Goal: Task Accomplishment & Management: Use online tool/utility

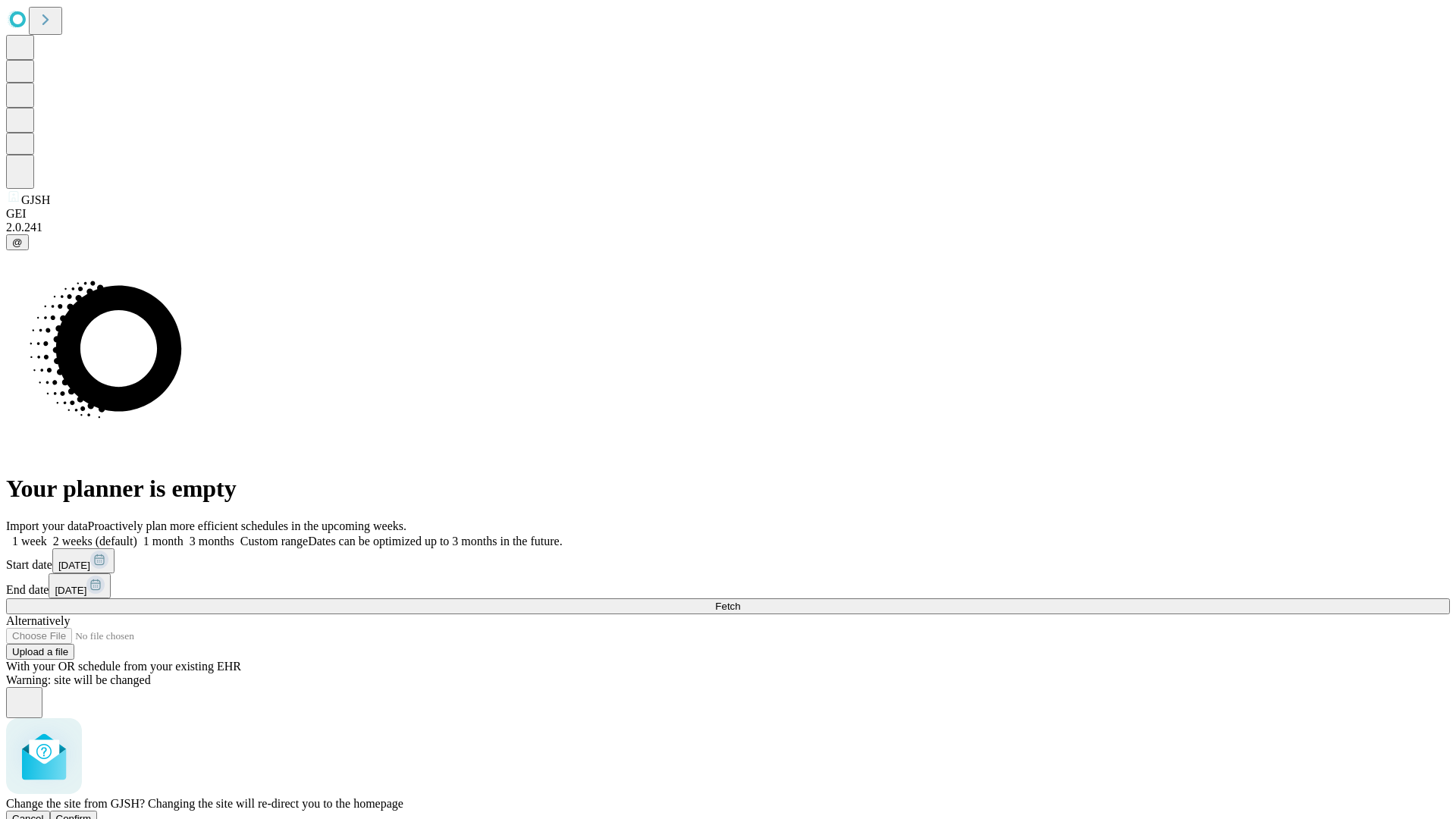
click at [91, 814] on span "Confirm" at bounding box center [74, 819] width 36 height 12
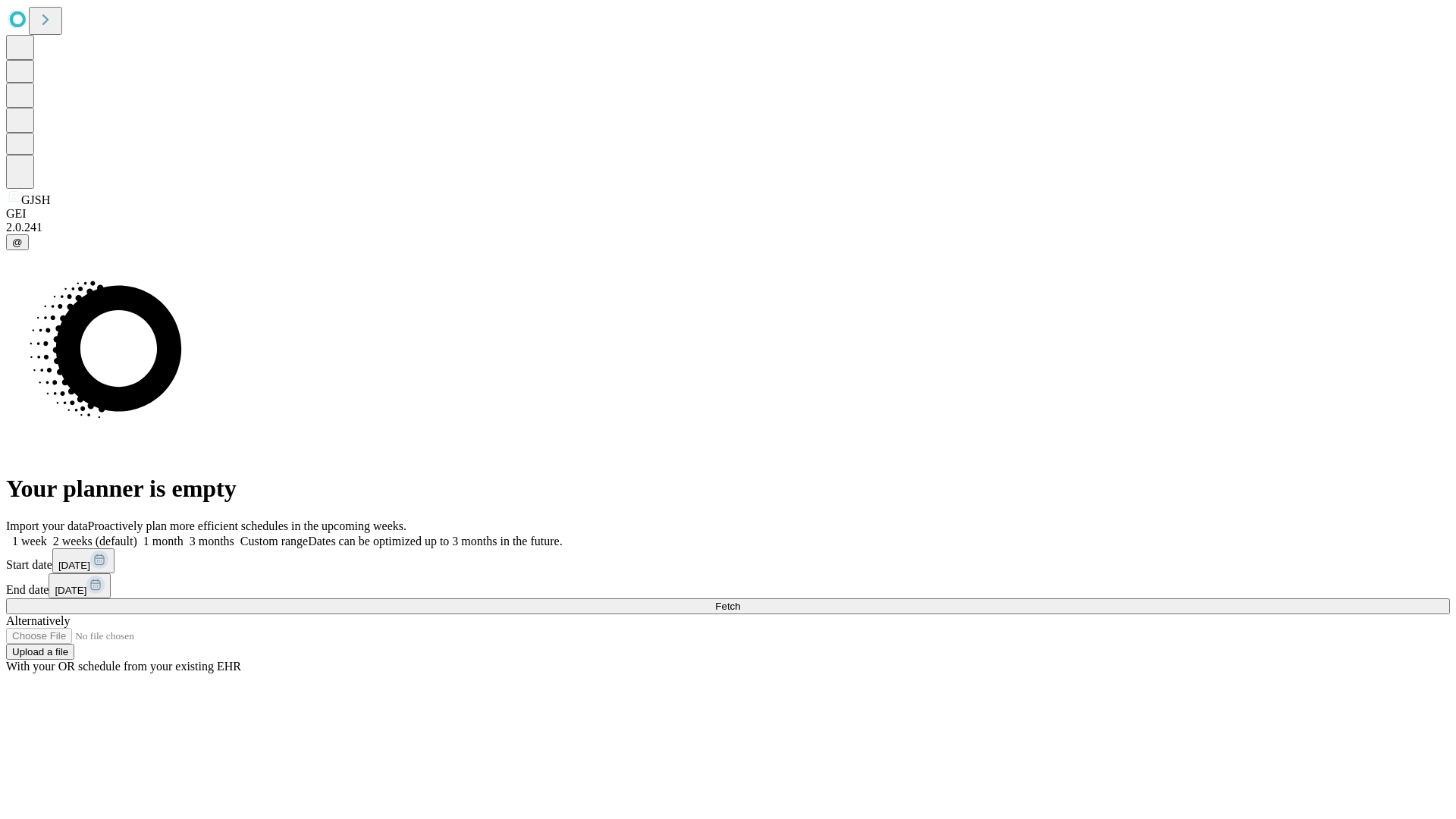
click at [184, 535] on label "1 month" at bounding box center [160, 541] width 46 height 13
click at [740, 601] on span "Fetch" at bounding box center [727, 606] width 25 height 12
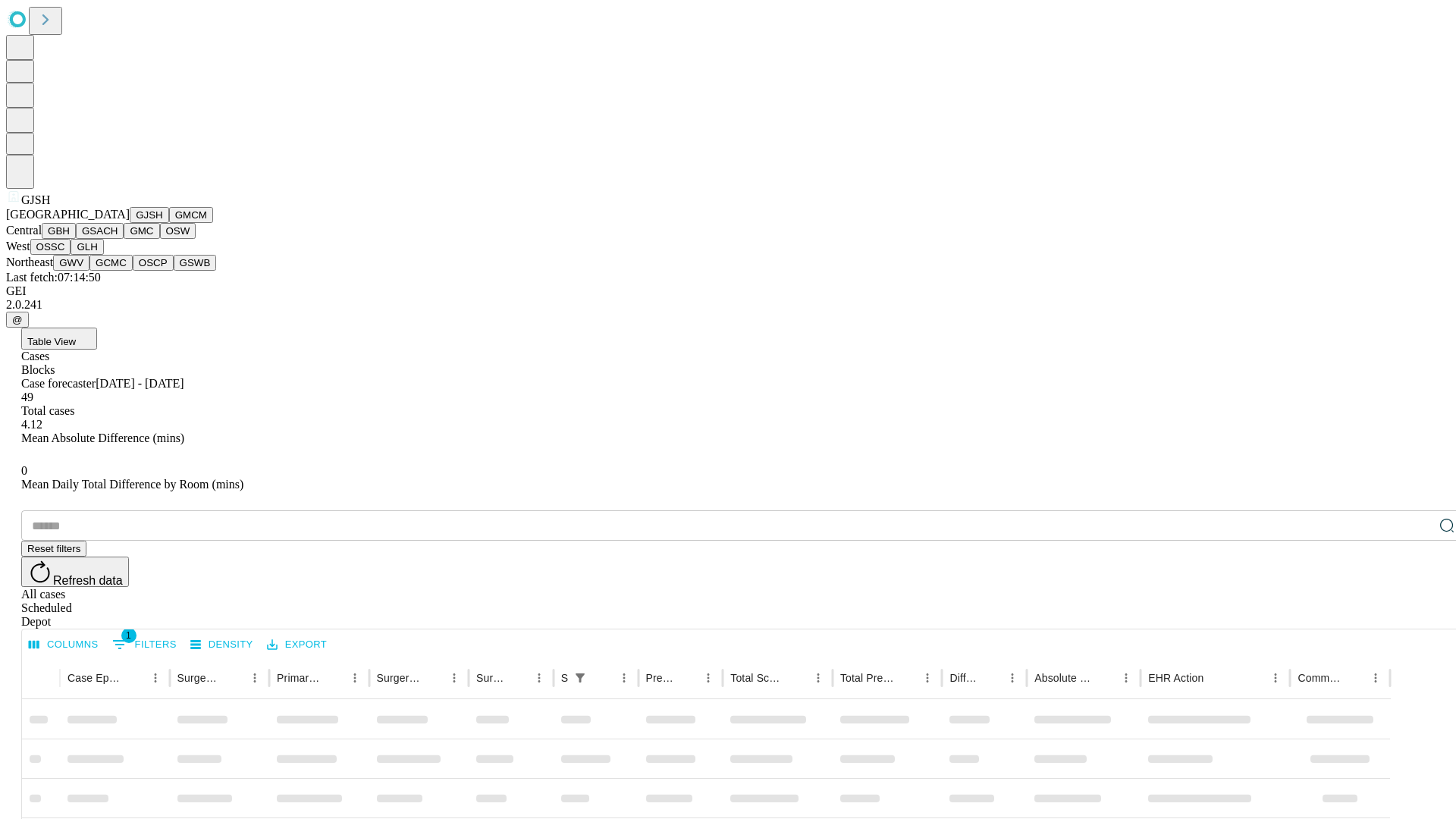
click at [169, 223] on button "GMCM" at bounding box center [191, 215] width 44 height 16
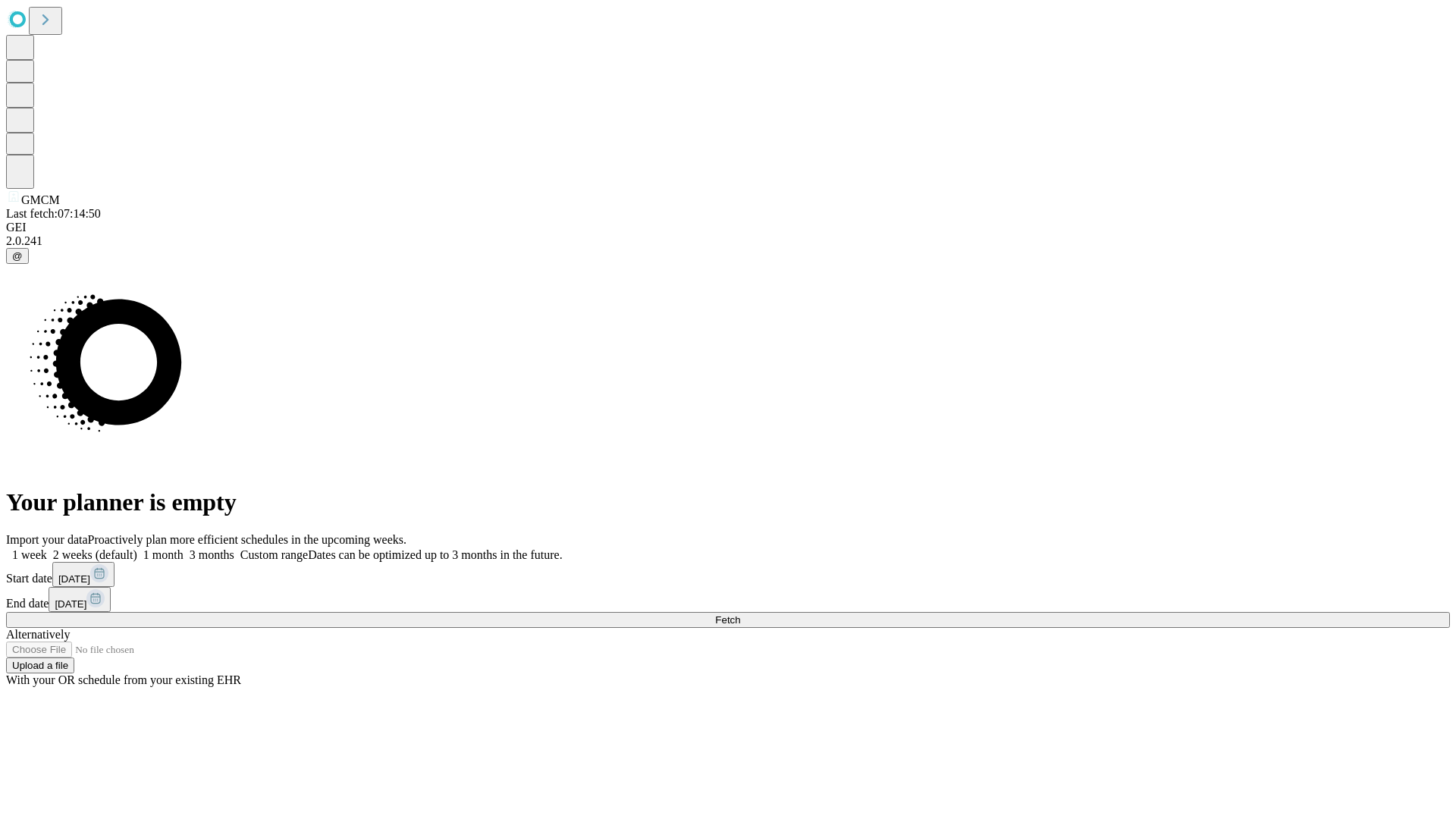
click at [184, 549] on label "1 month" at bounding box center [160, 555] width 46 height 13
click at [740, 614] on span "Fetch" at bounding box center [727, 620] width 25 height 12
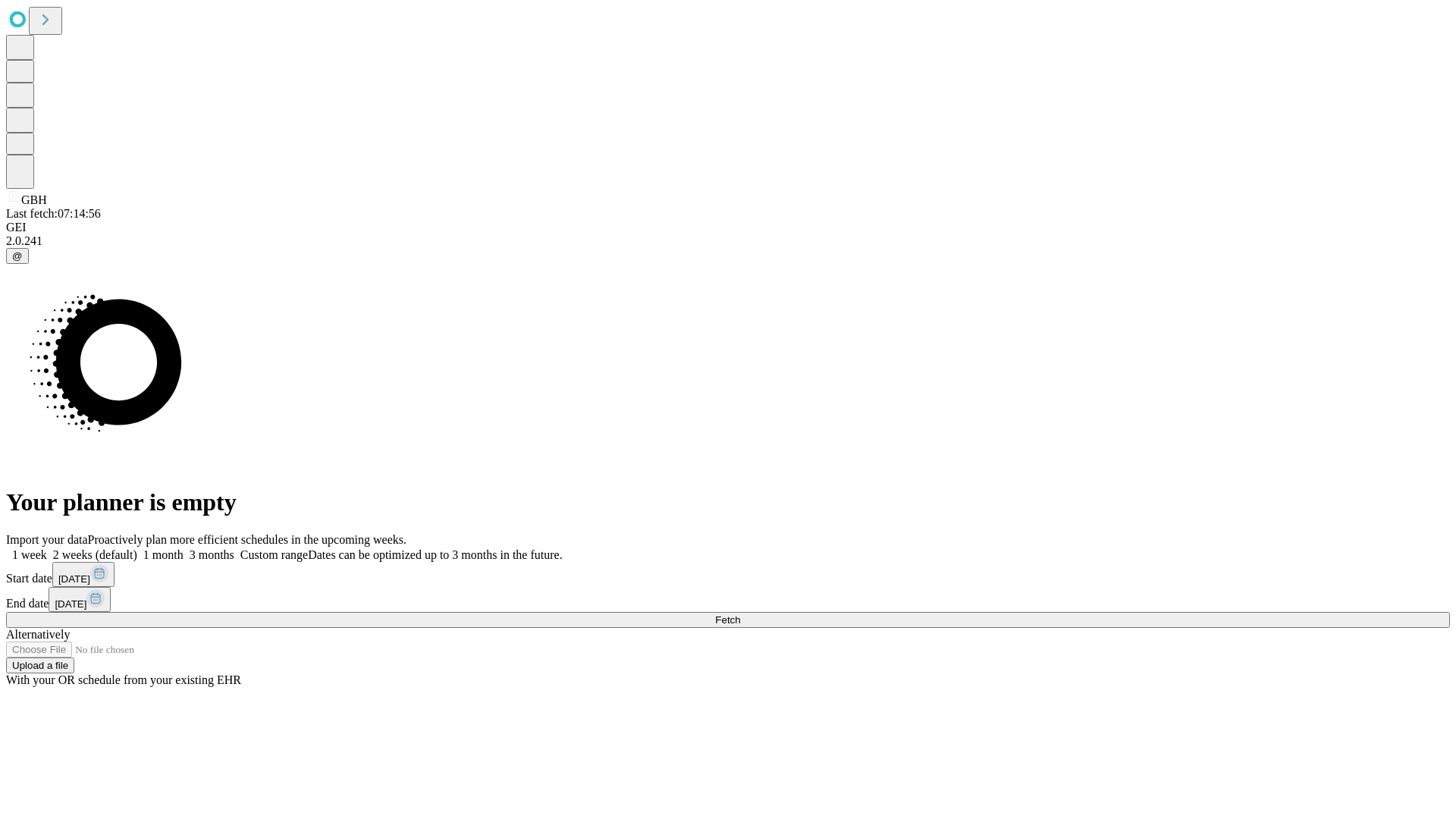
click at [184, 549] on label "1 month" at bounding box center [160, 555] width 46 height 13
click at [740, 614] on span "Fetch" at bounding box center [727, 620] width 25 height 12
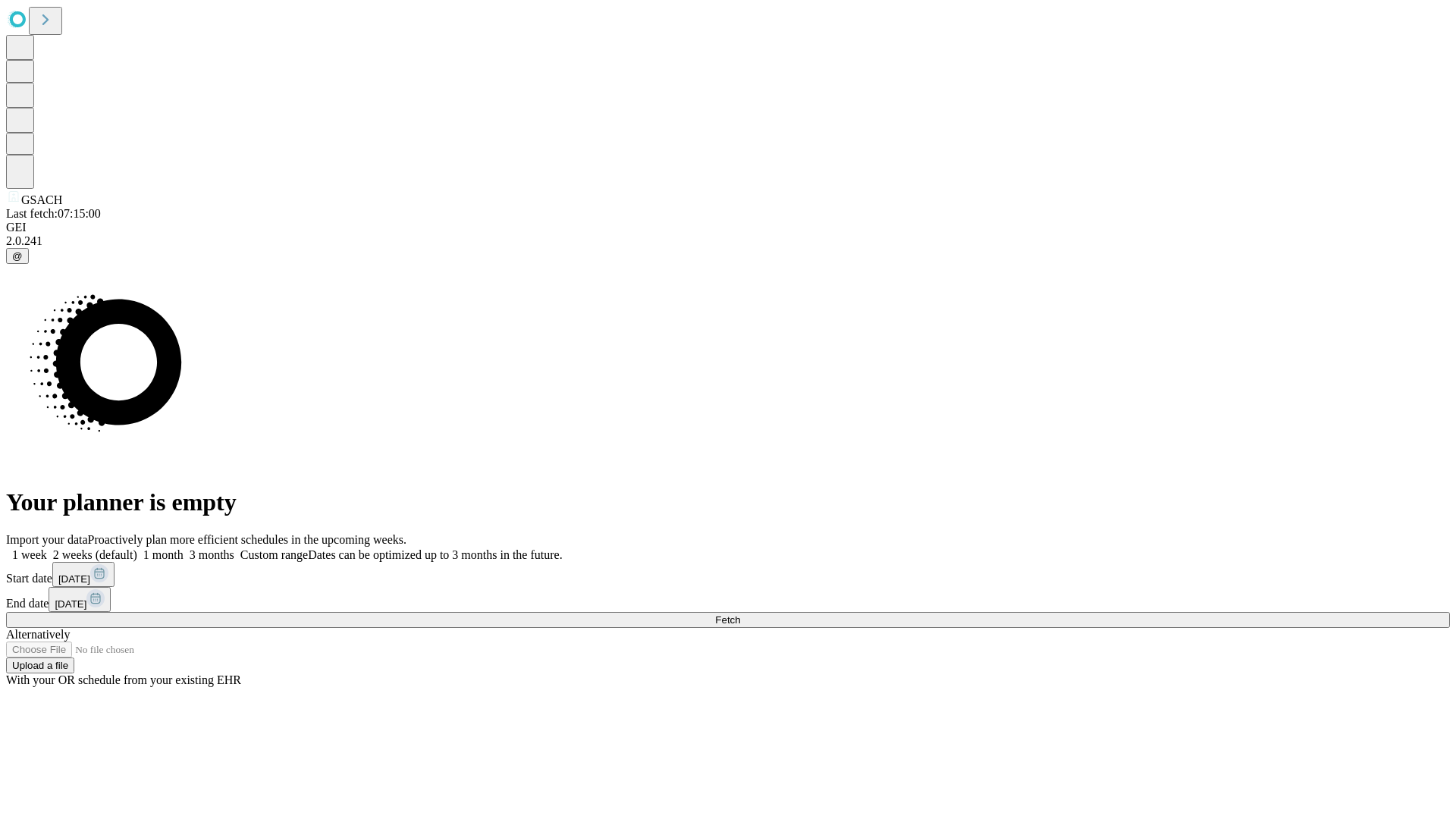
click at [184, 549] on label "1 month" at bounding box center [160, 555] width 46 height 13
click at [740, 614] on span "Fetch" at bounding box center [727, 620] width 25 height 12
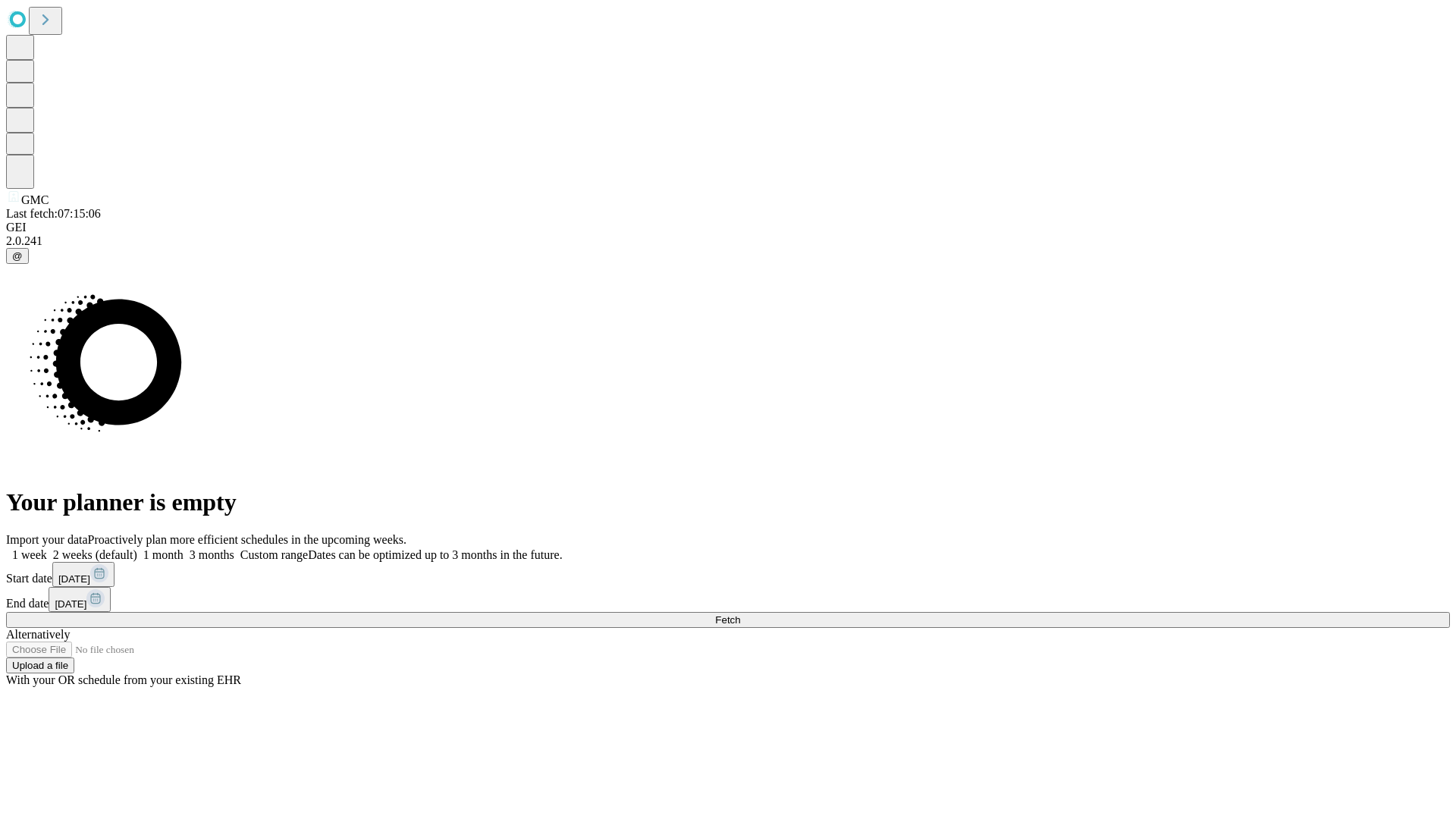
click at [740, 614] on span "Fetch" at bounding box center [727, 620] width 25 height 12
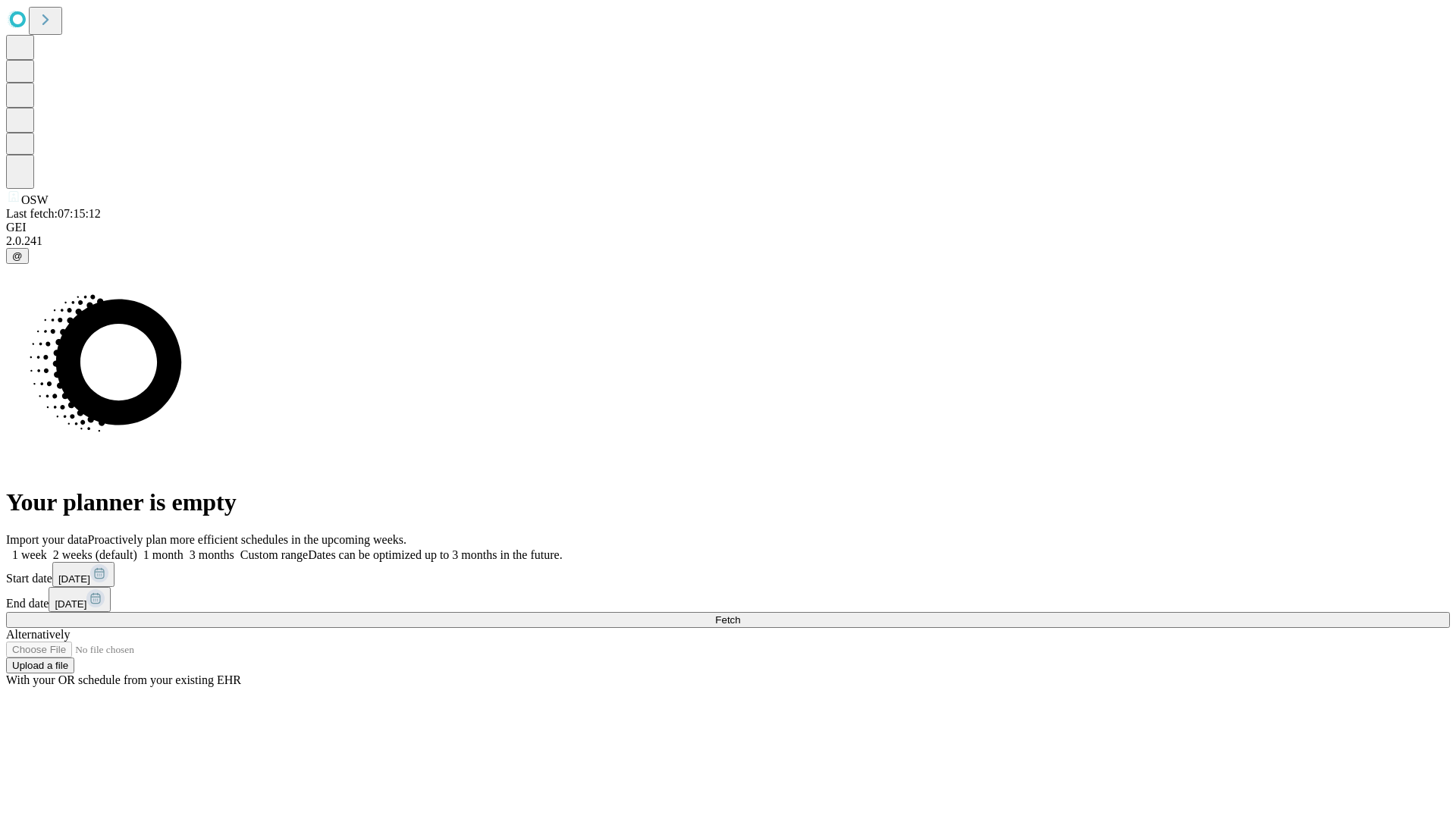
click at [184, 549] on label "1 month" at bounding box center [160, 555] width 46 height 13
click at [740, 614] on span "Fetch" at bounding box center [727, 620] width 25 height 12
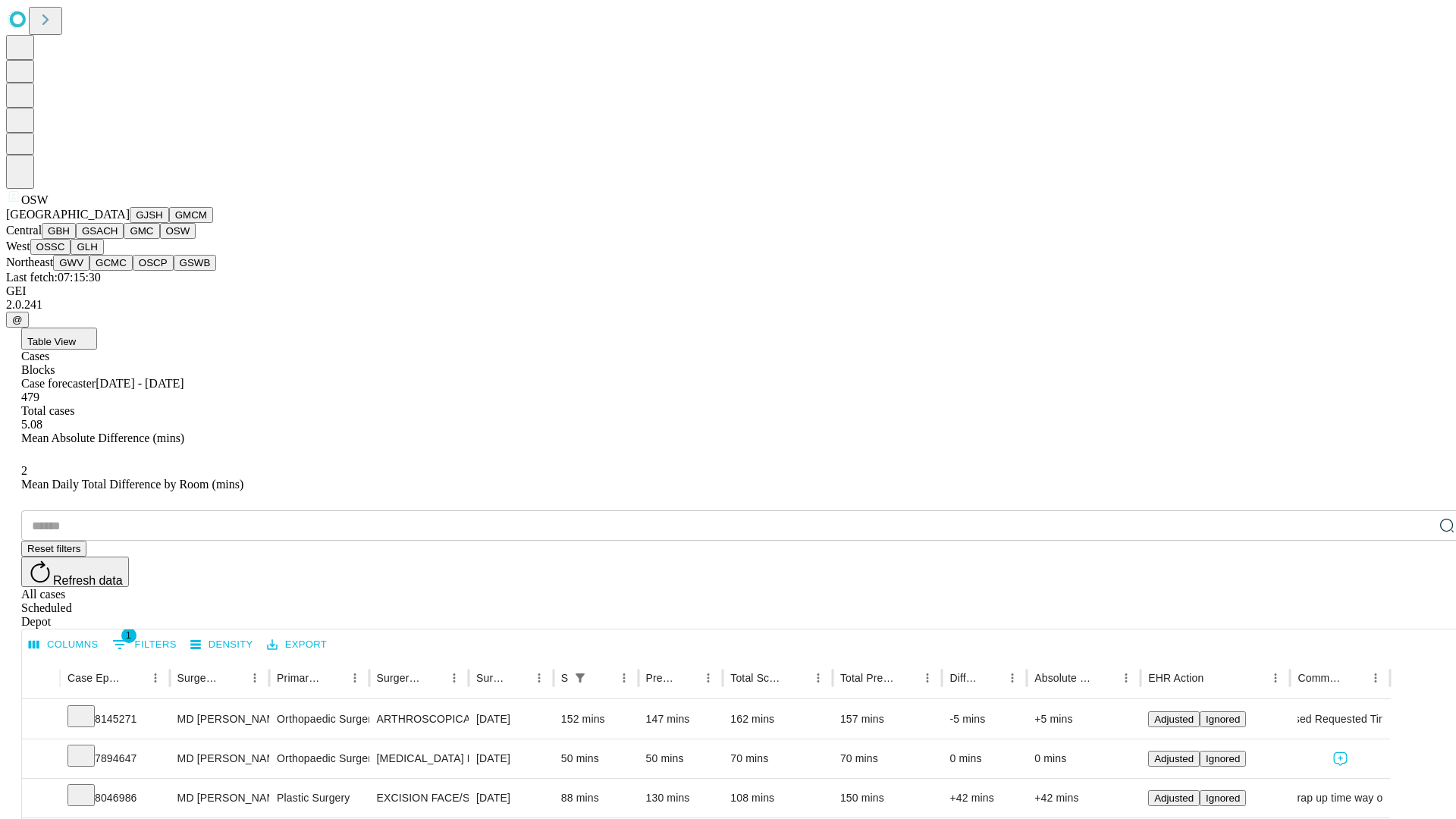
click at [71, 255] on button "OSSC" at bounding box center [51, 247] width 41 height 16
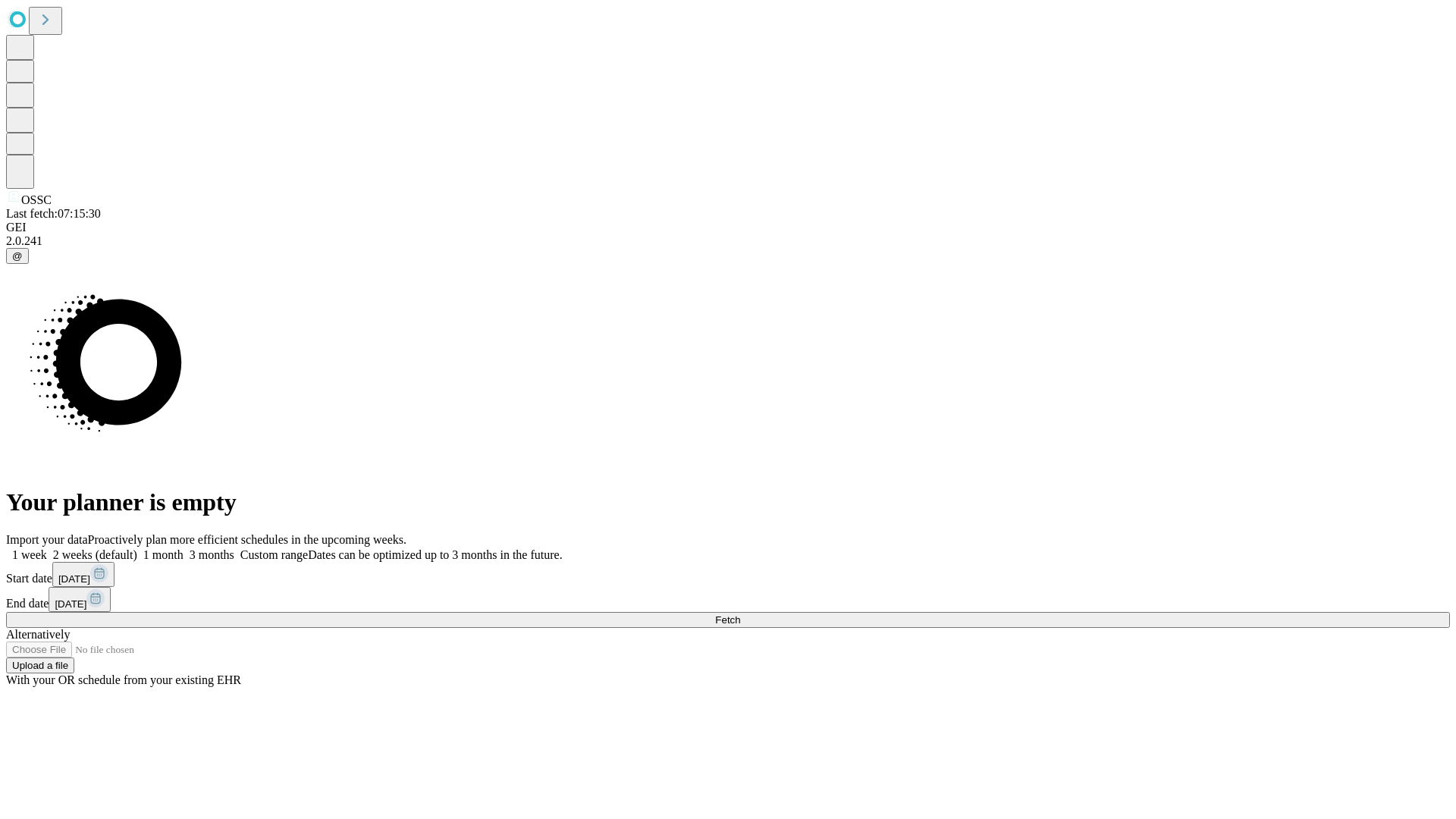
click at [184, 549] on label "1 month" at bounding box center [160, 555] width 46 height 13
click at [740, 614] on span "Fetch" at bounding box center [727, 620] width 25 height 12
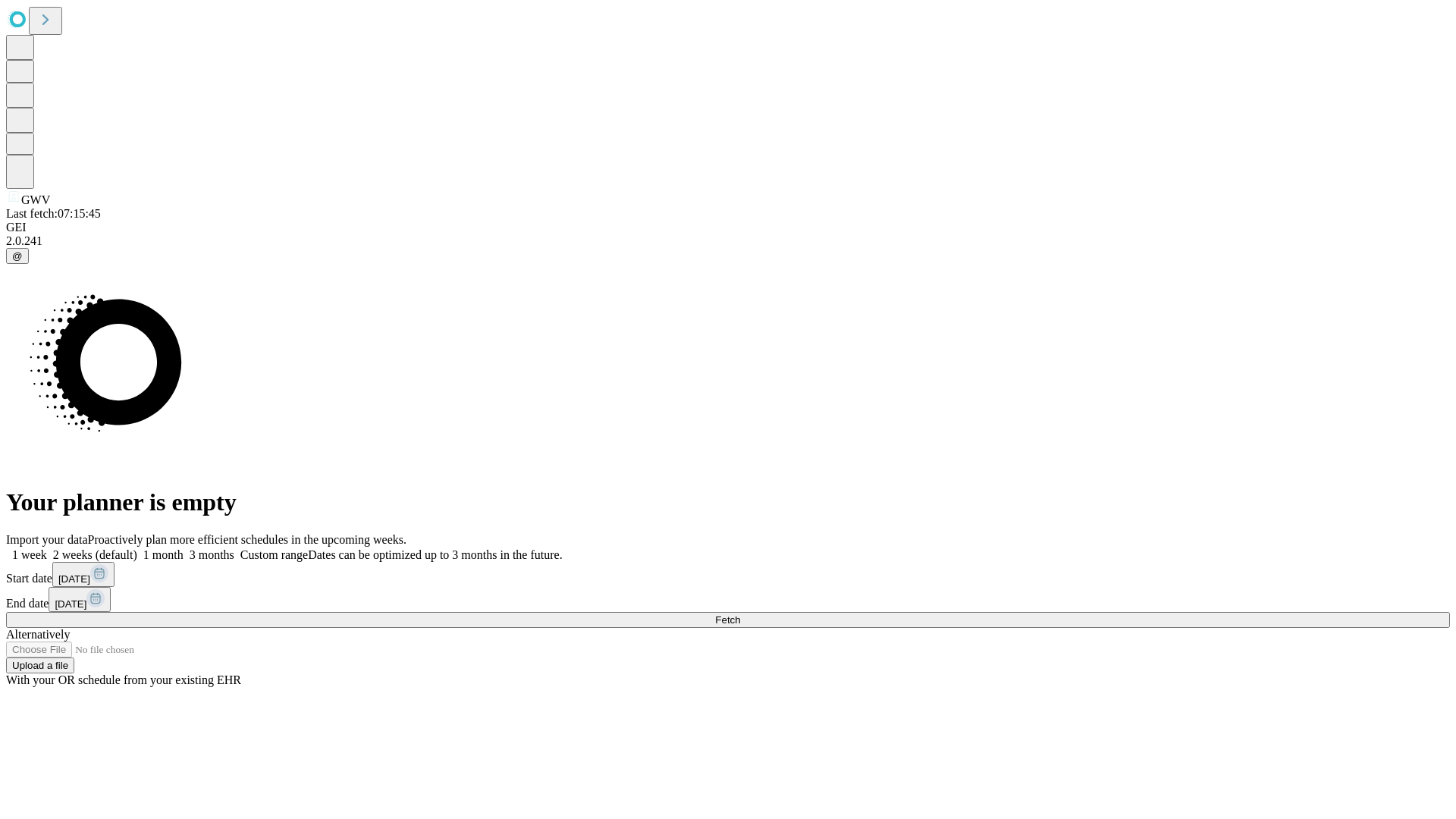
click at [184, 549] on label "1 month" at bounding box center [160, 555] width 46 height 13
click at [740, 614] on span "Fetch" at bounding box center [727, 620] width 25 height 12
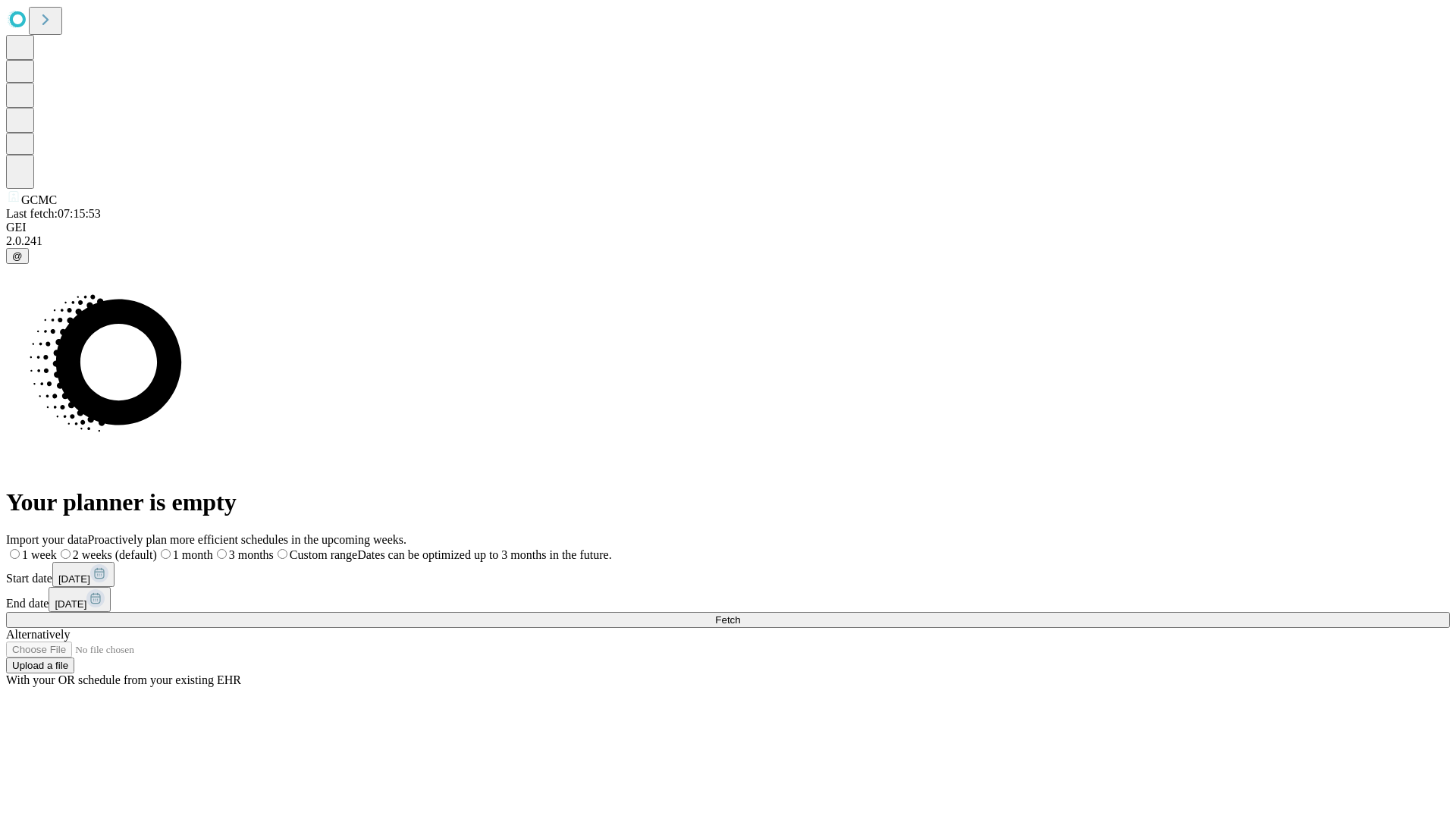
click at [213, 549] on label "1 month" at bounding box center [185, 555] width 56 height 13
click at [740, 614] on span "Fetch" at bounding box center [727, 620] width 25 height 12
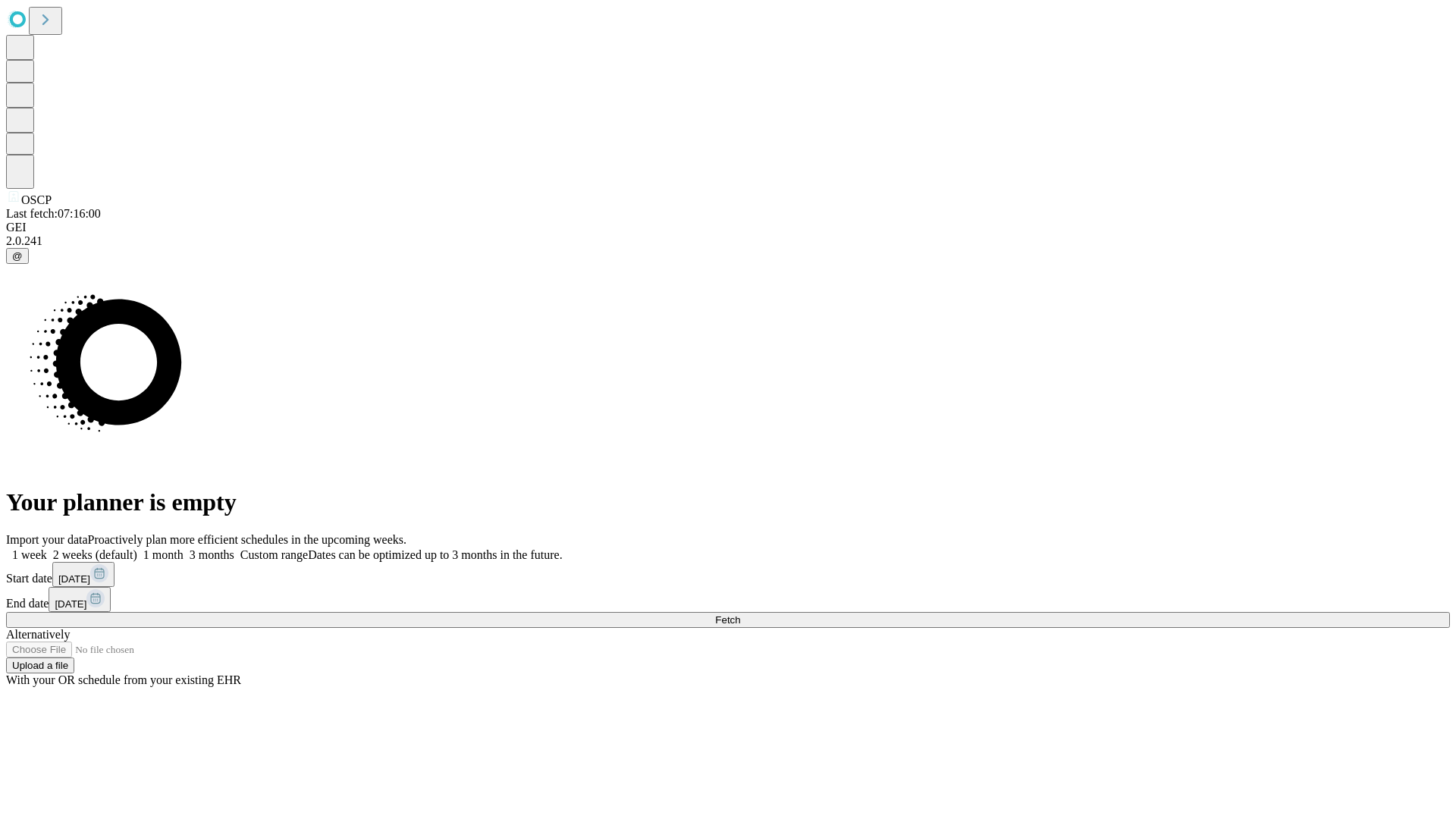
click at [184, 549] on label "1 month" at bounding box center [160, 555] width 46 height 13
click at [740, 614] on span "Fetch" at bounding box center [727, 620] width 25 height 12
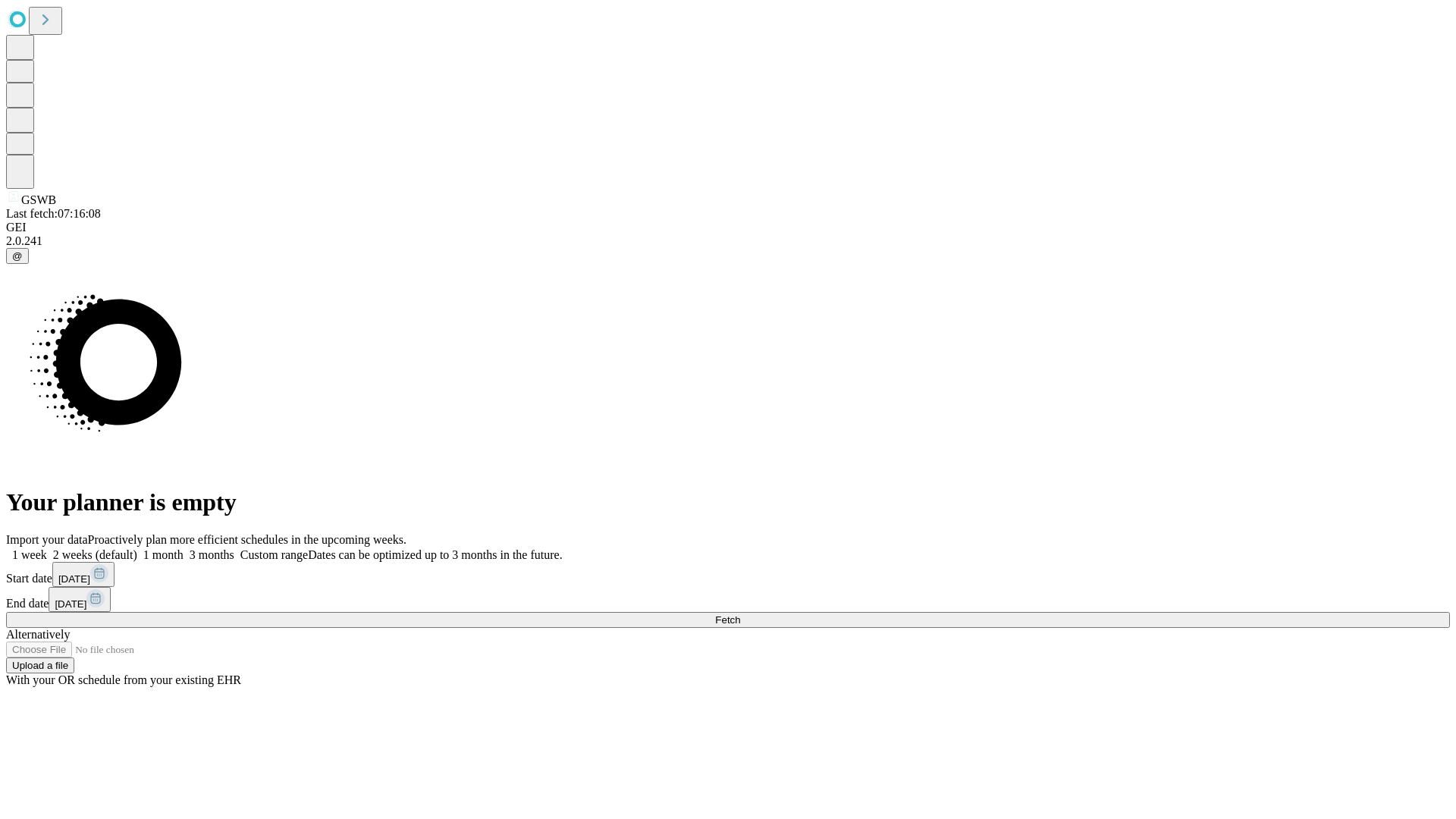
click at [184, 549] on label "1 month" at bounding box center [160, 555] width 46 height 13
click at [740, 614] on span "Fetch" at bounding box center [727, 620] width 25 height 12
